Goal: Task Accomplishment & Management: Use online tool/utility

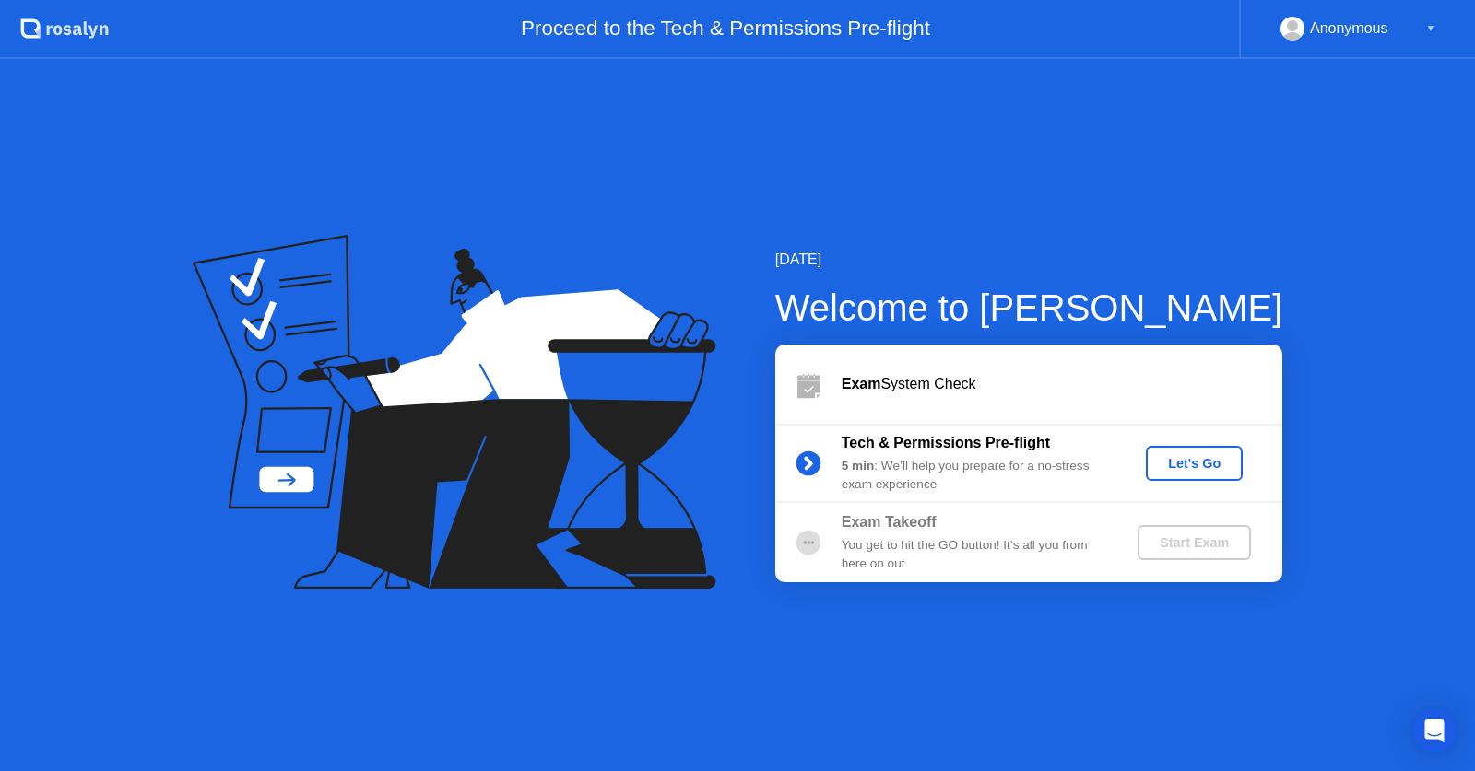
click at [929, 609] on div "[DATE] Welcome to [PERSON_NAME] Exam System Check Tech & Permissions Pre-flight…" at bounding box center [737, 415] width 1475 height 712
click at [1212, 452] on button "Let's Go" at bounding box center [1194, 463] width 97 height 35
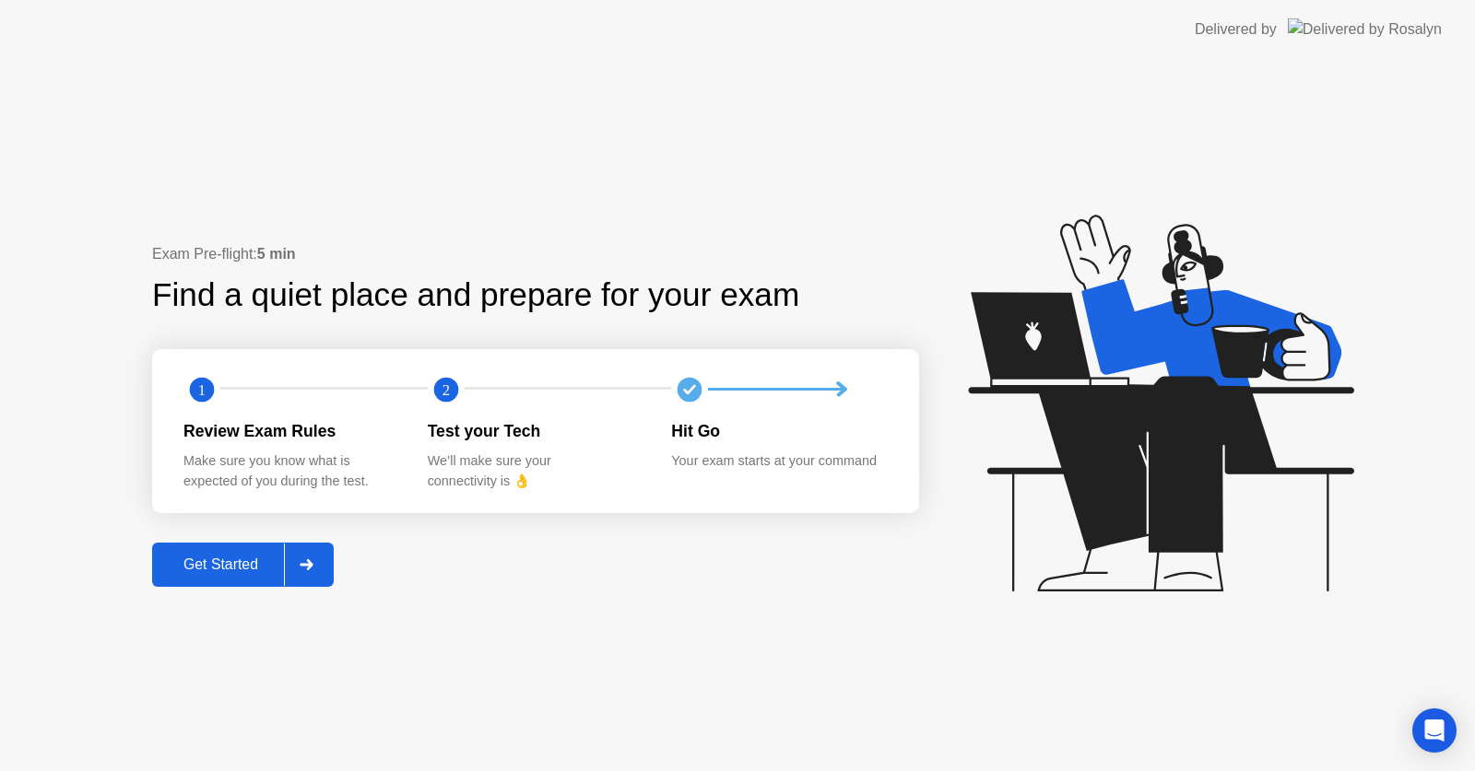
click at [253, 572] on div "Get Started" at bounding box center [221, 565] width 126 height 17
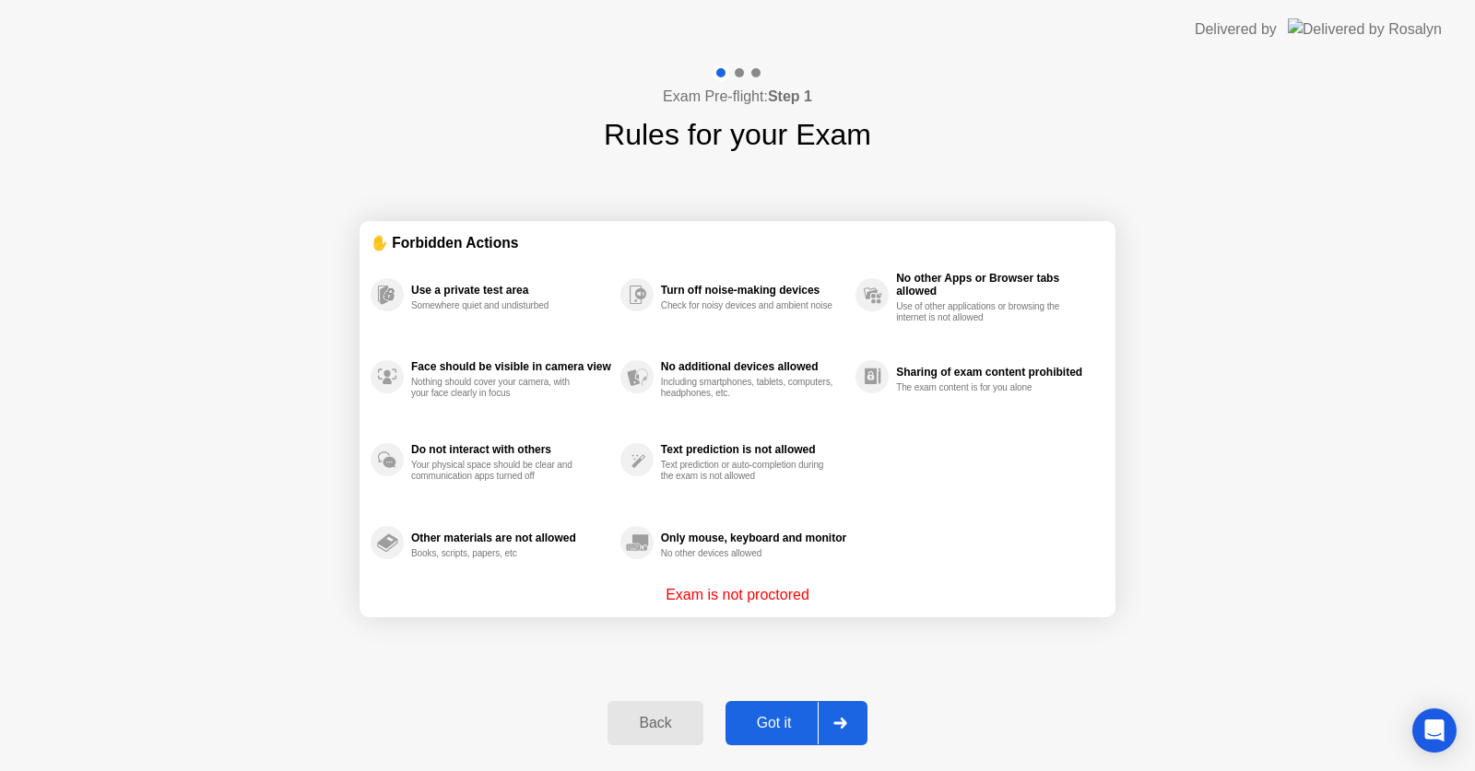
click at [764, 732] on div "Got it" at bounding box center [774, 723] width 87 height 17
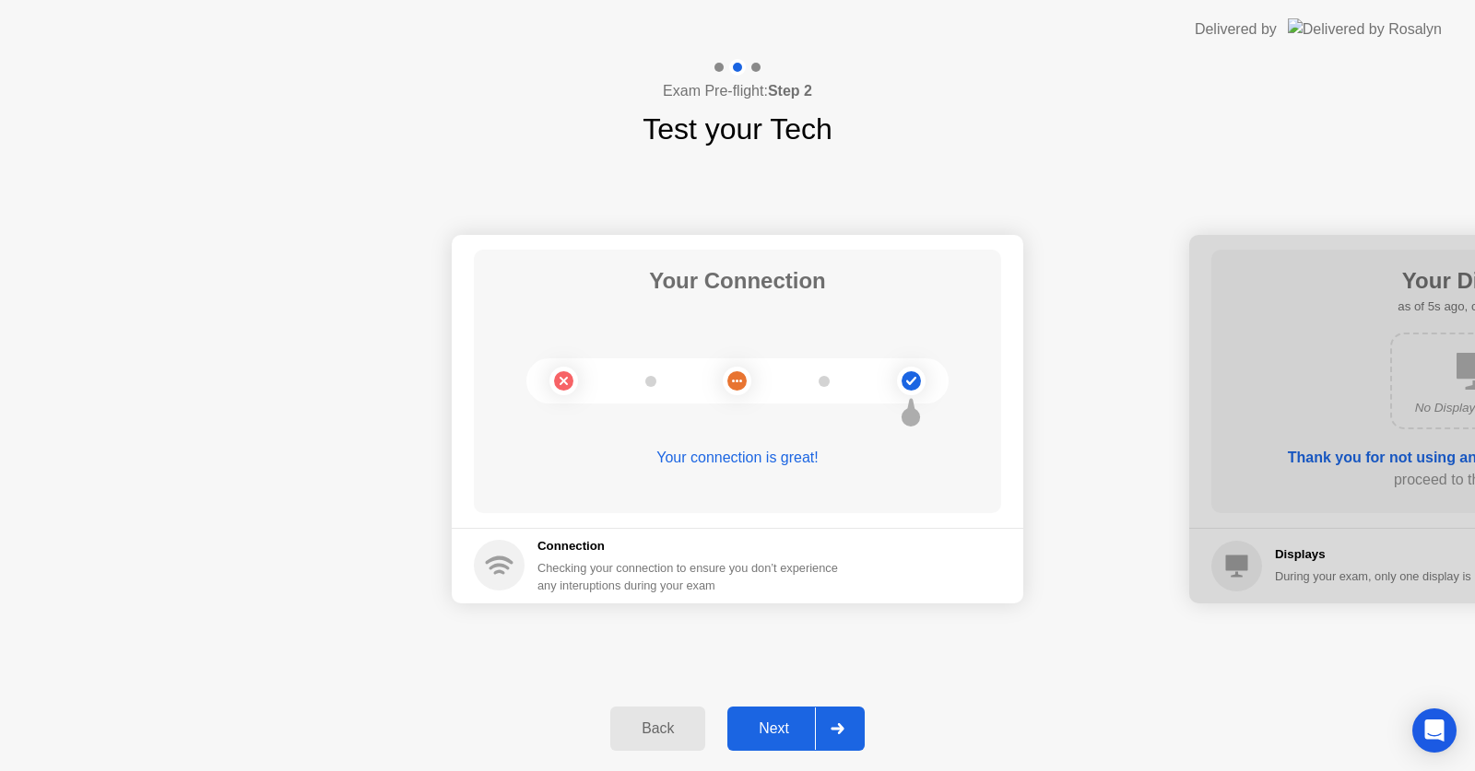
click at [762, 734] on div "Next" at bounding box center [774, 729] width 82 height 17
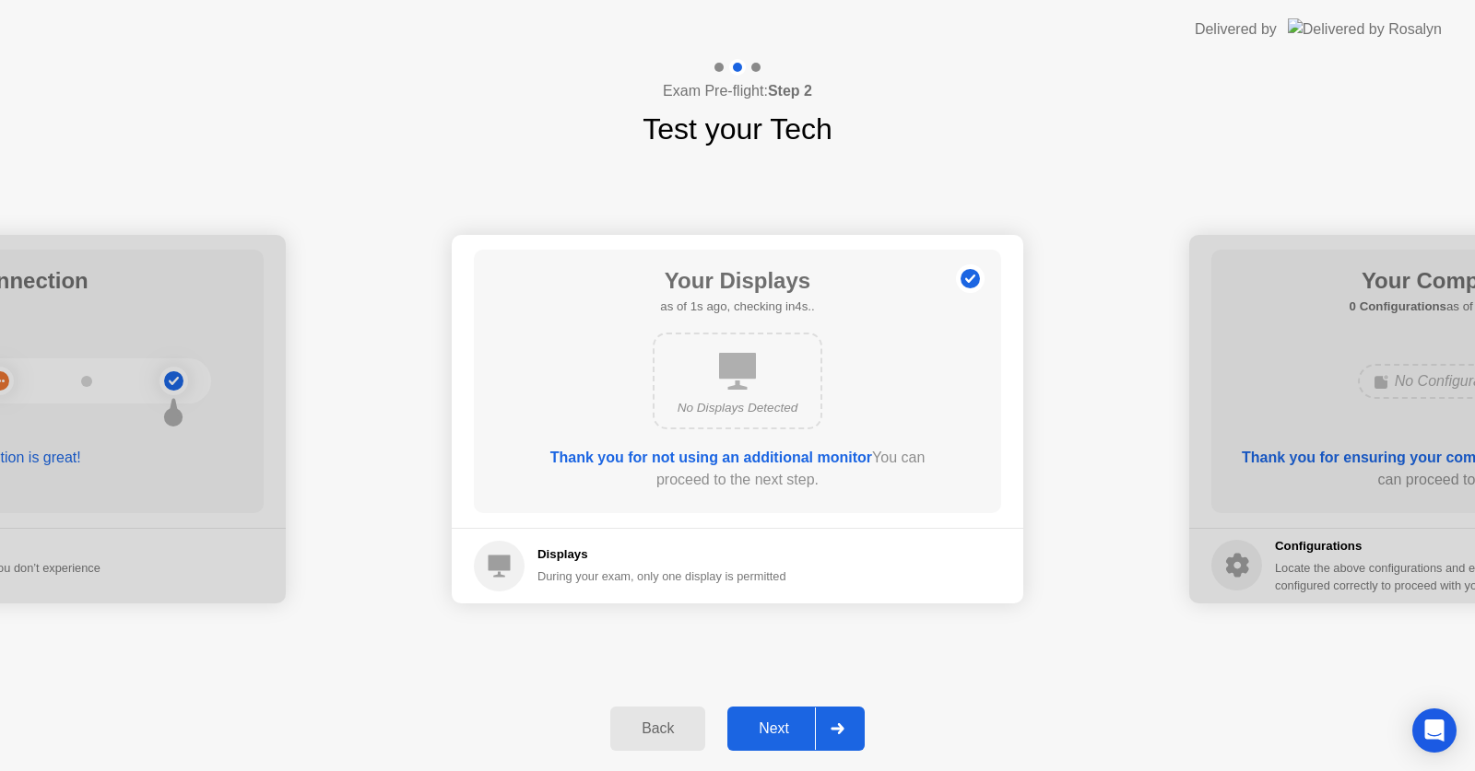
click at [758, 737] on div "Next" at bounding box center [774, 729] width 82 height 17
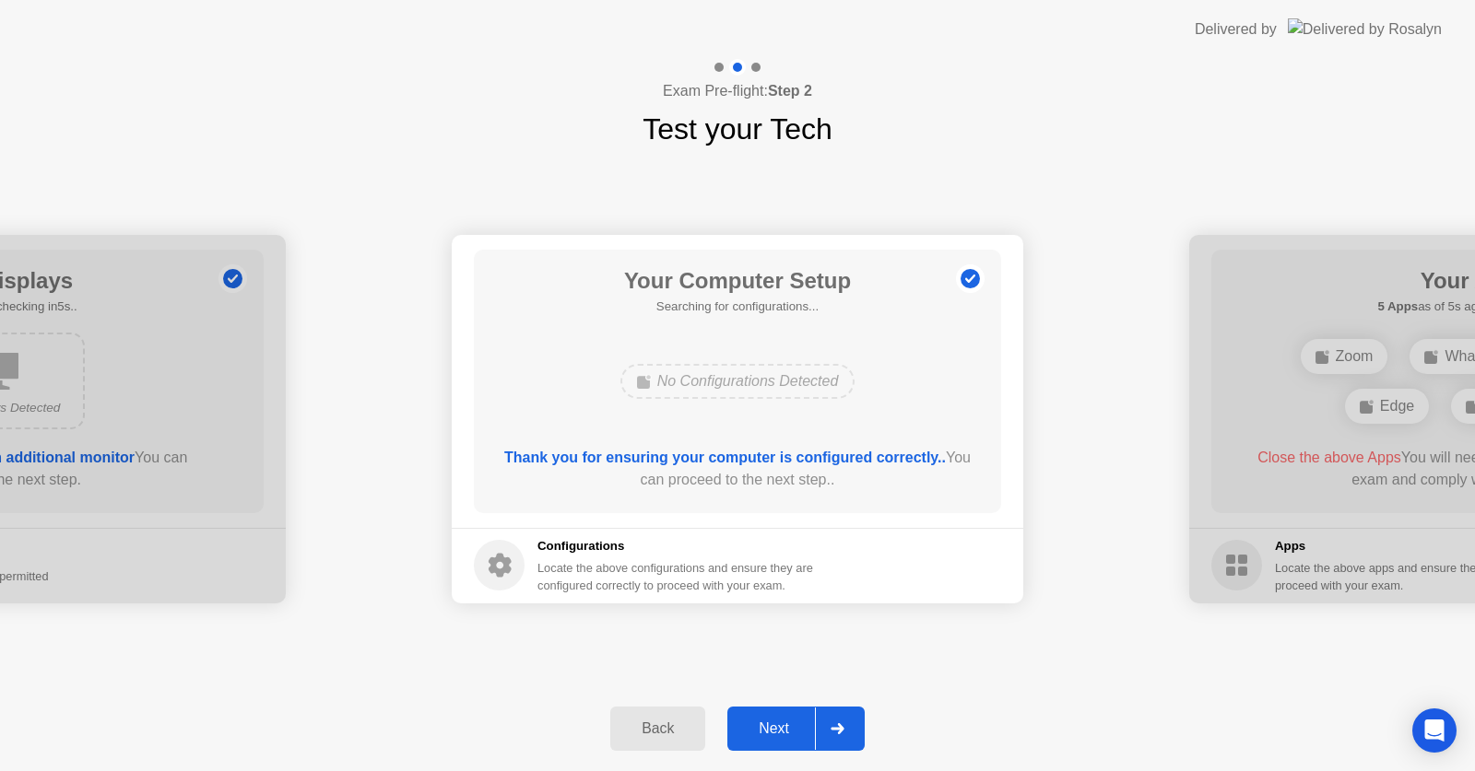
click at [758, 737] on div "Next" at bounding box center [774, 729] width 82 height 17
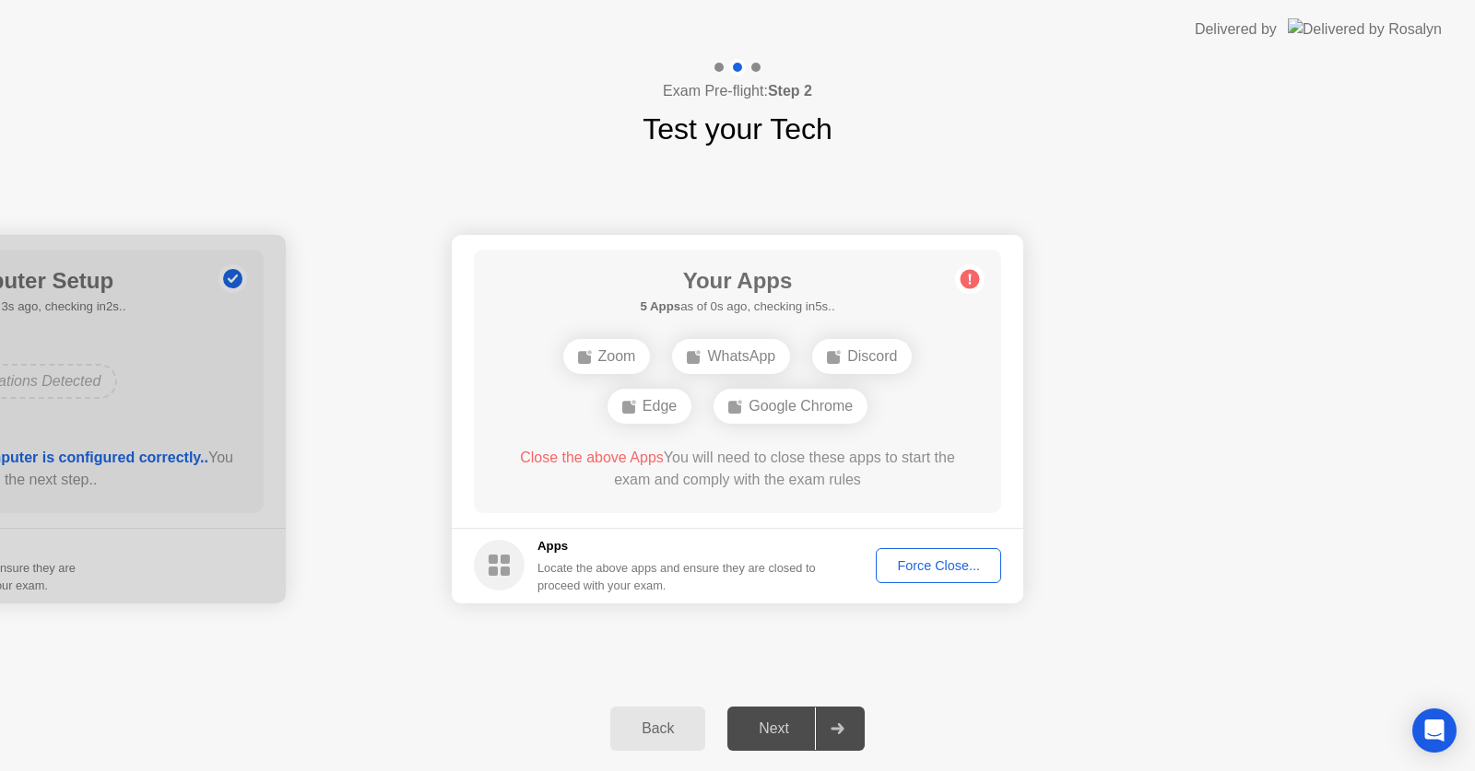
click at [758, 737] on div "Next" at bounding box center [774, 729] width 82 height 17
click at [924, 554] on button "Force Close..." at bounding box center [937, 565] width 125 height 35
